Goal: Task Accomplishment & Management: Manage account settings

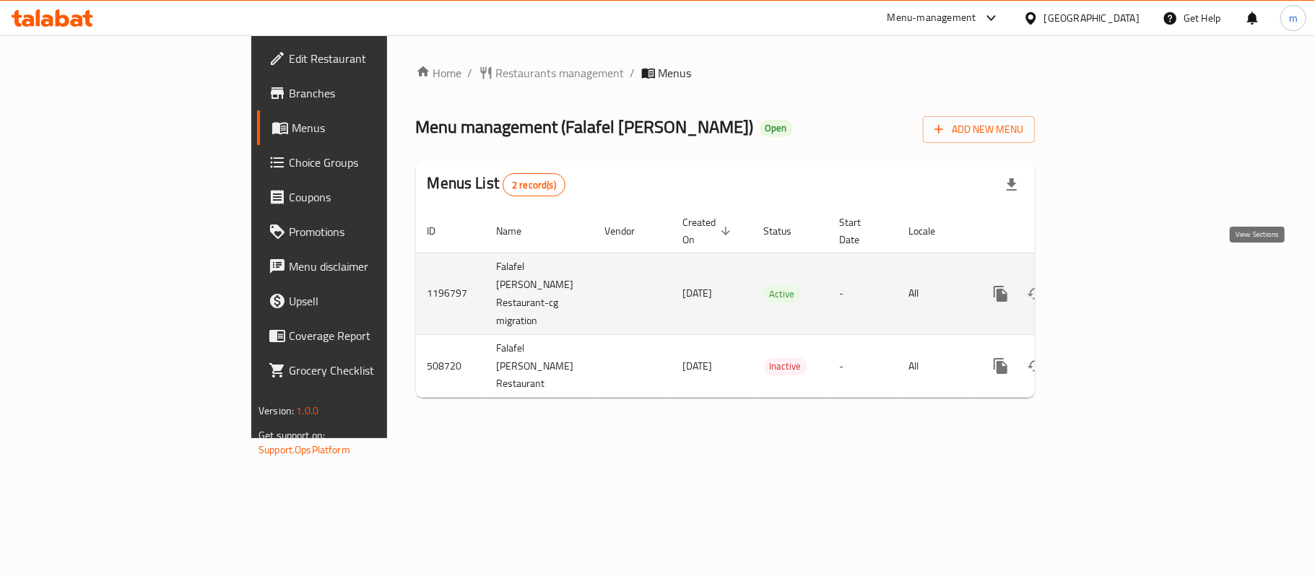
click at [1112, 287] on icon "enhanced table" at bounding box center [1105, 293] width 13 height 13
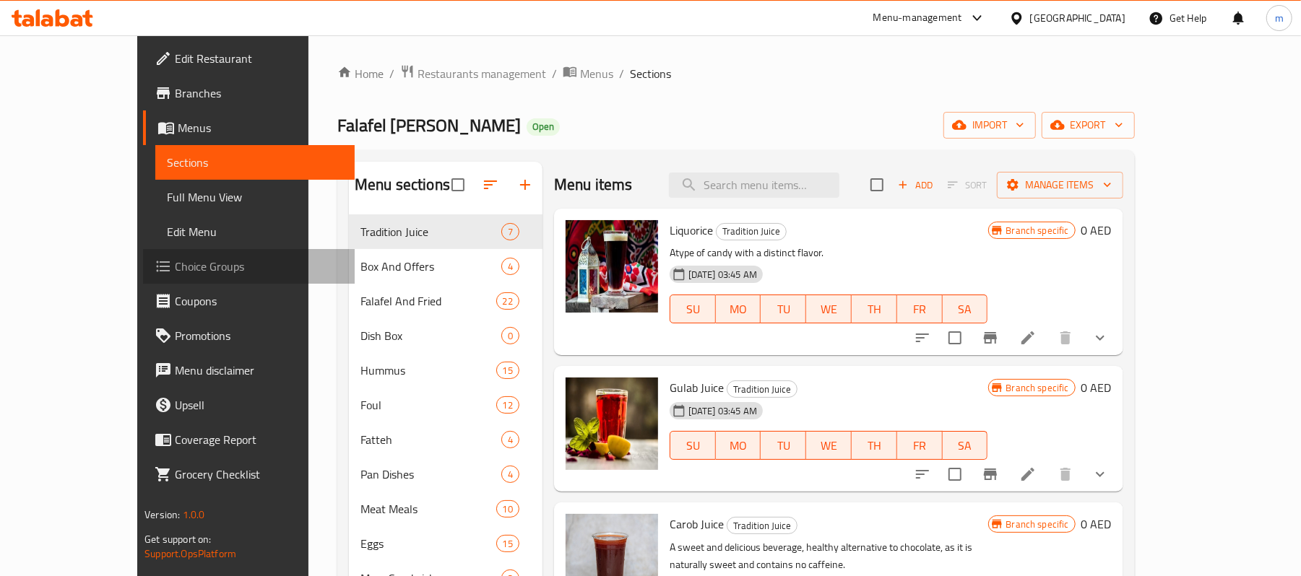
click at [175, 267] on span "Choice Groups" at bounding box center [259, 266] width 168 height 17
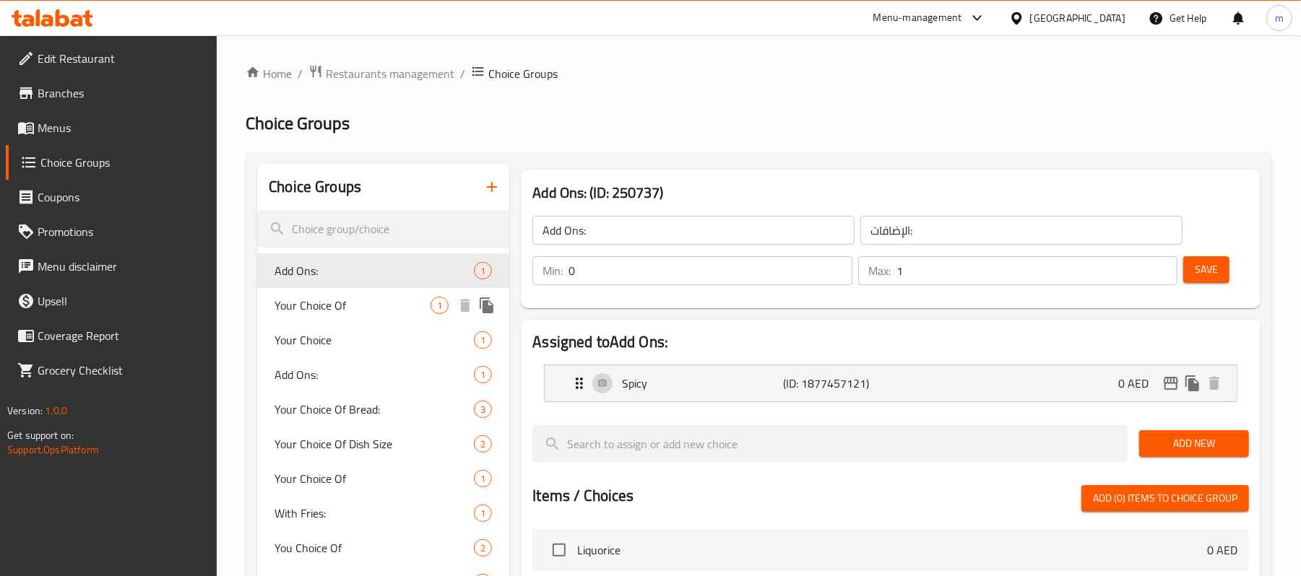
click at [283, 303] on span "Your Choice Of" at bounding box center [352, 305] width 156 height 17
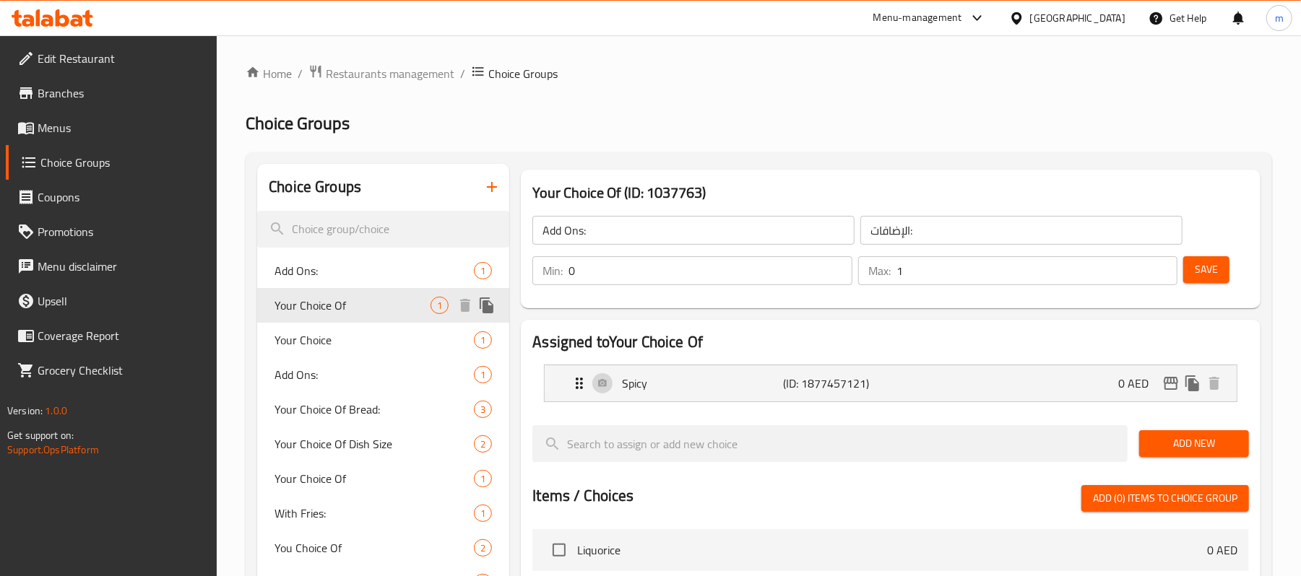
type input "Your Choice Of"
type input "إختيارك من"
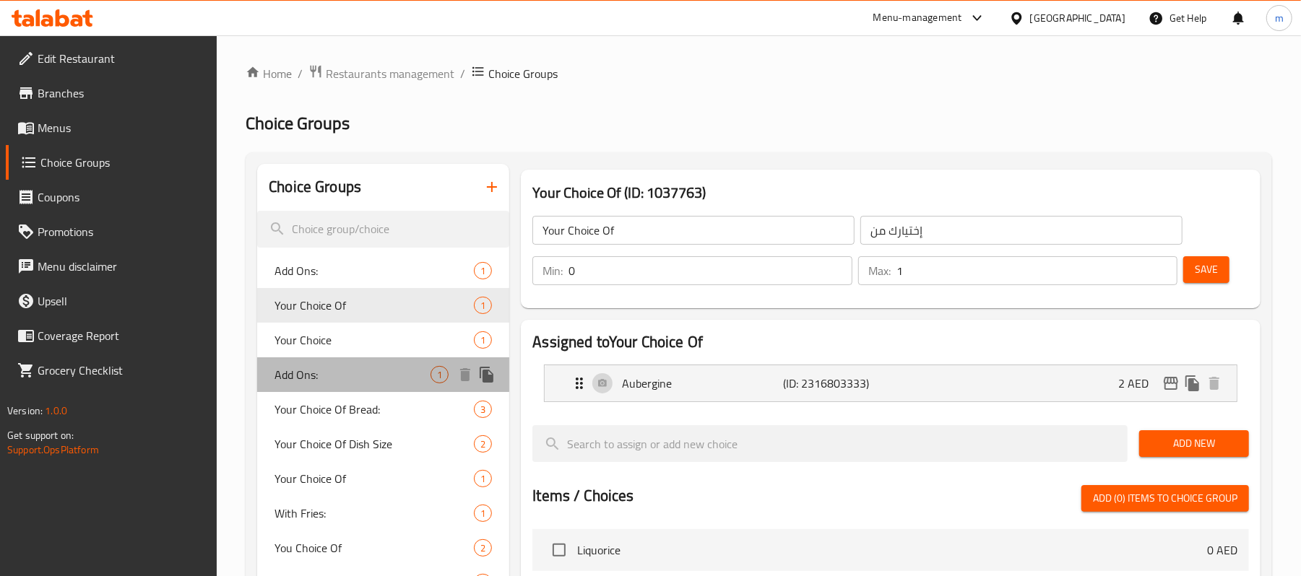
click at [293, 368] on span "Add Ons:" at bounding box center [352, 374] width 156 height 17
type input "Add Ons:"
type input "الإضافات:"
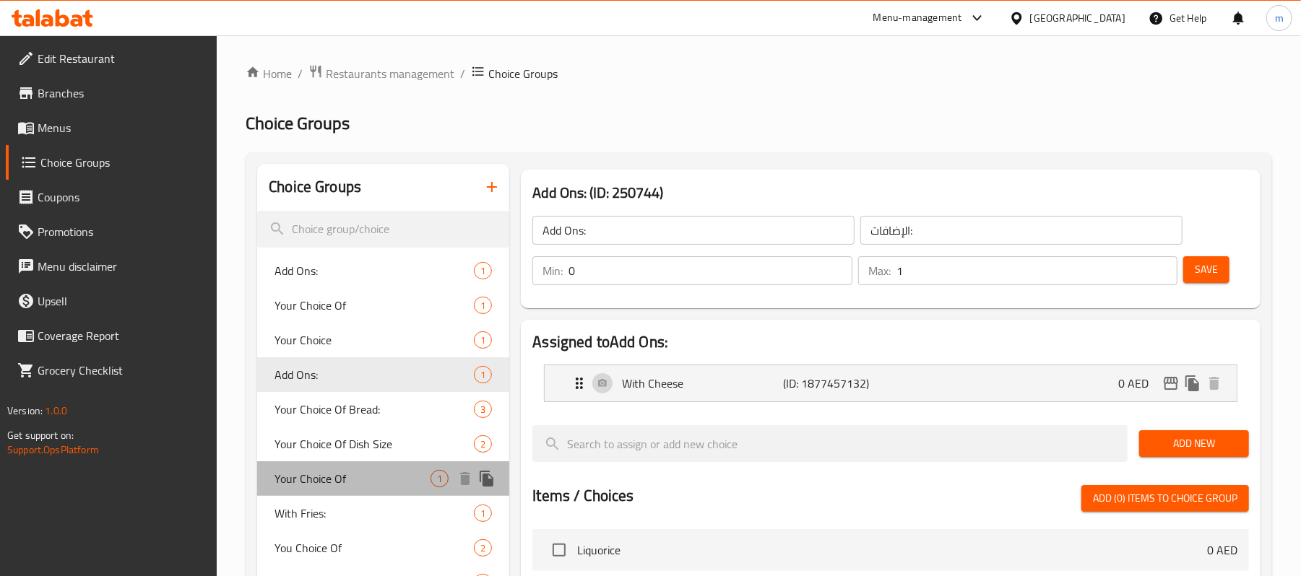
click at [318, 470] on span "Your Choice Of" at bounding box center [352, 478] width 156 height 17
type input "Your Choice Of"
type input "إختيارك من"
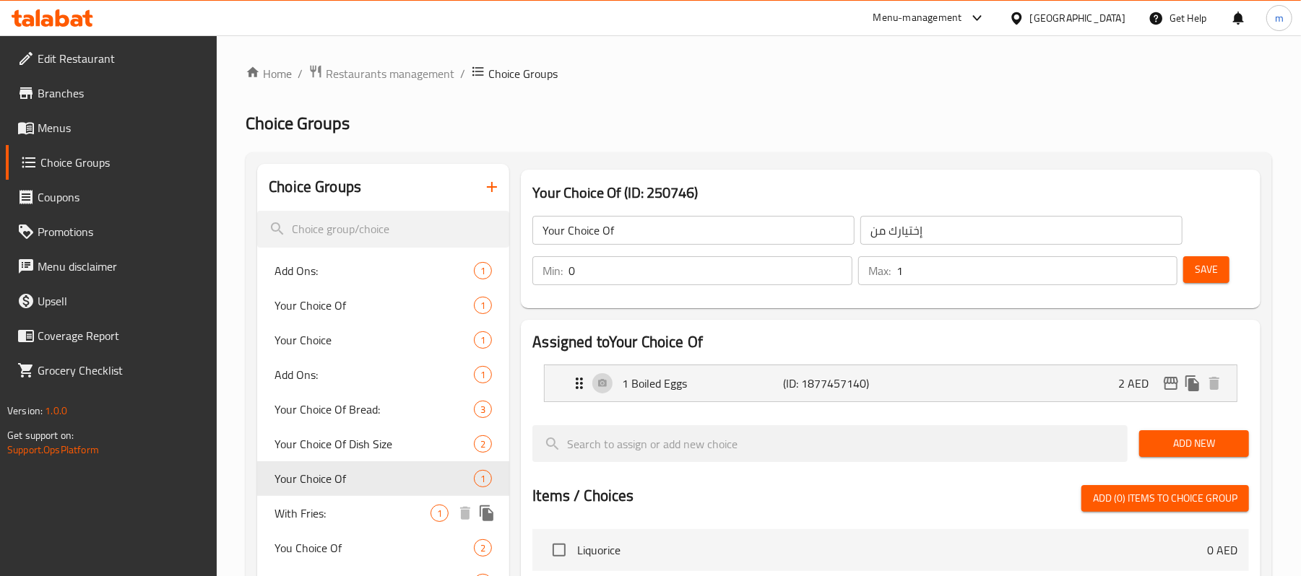
click at [293, 508] on span "With Fries:" at bounding box center [352, 513] width 156 height 17
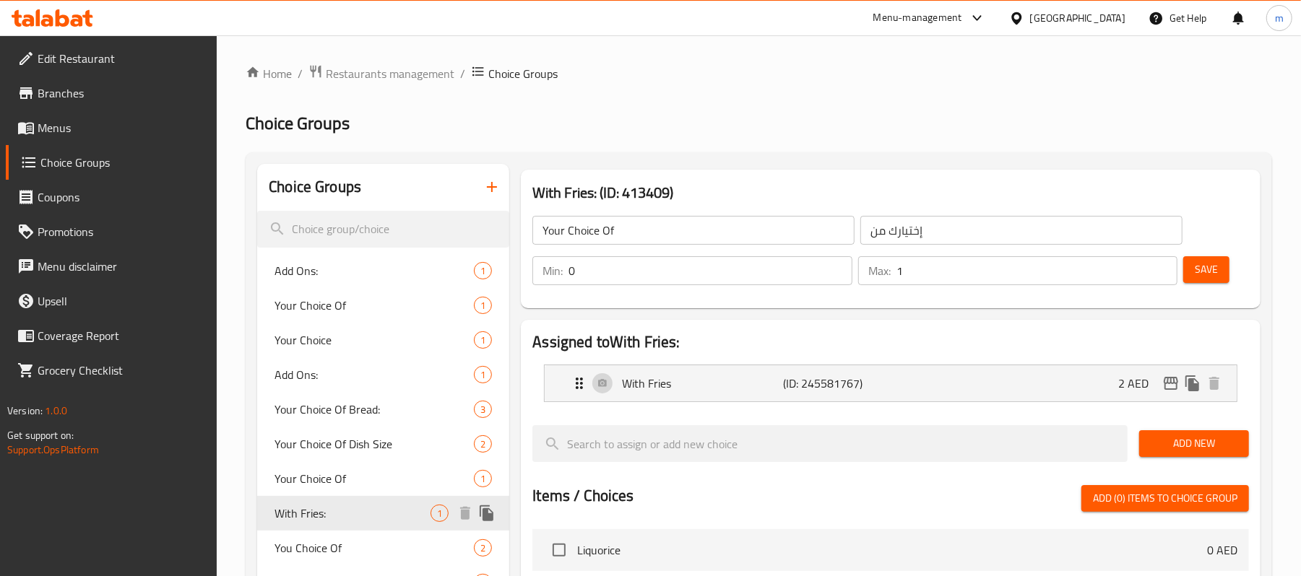
type input "With Fries:"
type input "مع بطاطا:"
drag, startPoint x: 402, startPoint y: 45, endPoint x: 402, endPoint y: 66, distance: 21.7
click at [402, 45] on div "Home / Restaurants management / Choice Groups Choice Groups Choice Groups Add O…" at bounding box center [759, 531] width 1084 height 993
click at [402, 66] on span "Restaurants management" at bounding box center [390, 73] width 129 height 17
